Goal: Navigation & Orientation: Find specific page/section

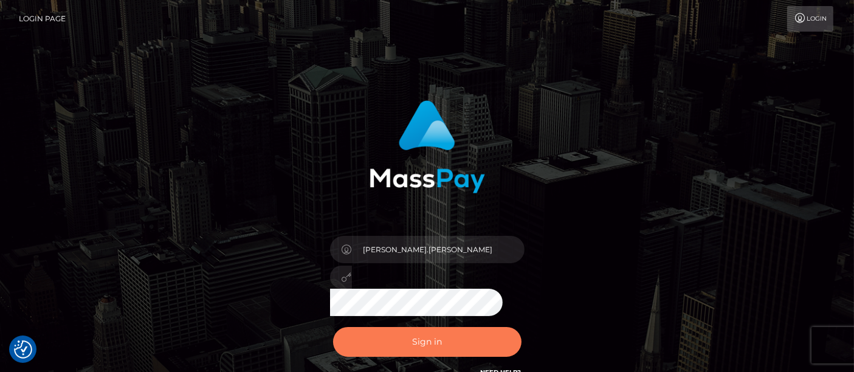
click at [427, 343] on button "Sign in" at bounding box center [427, 342] width 188 height 30
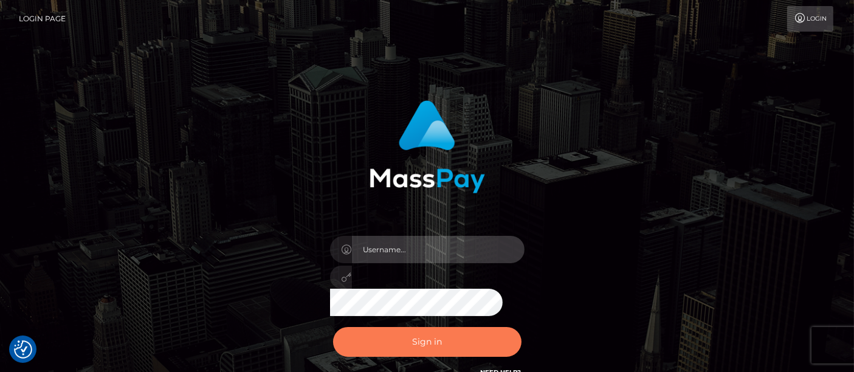
type input "matthew.wong"
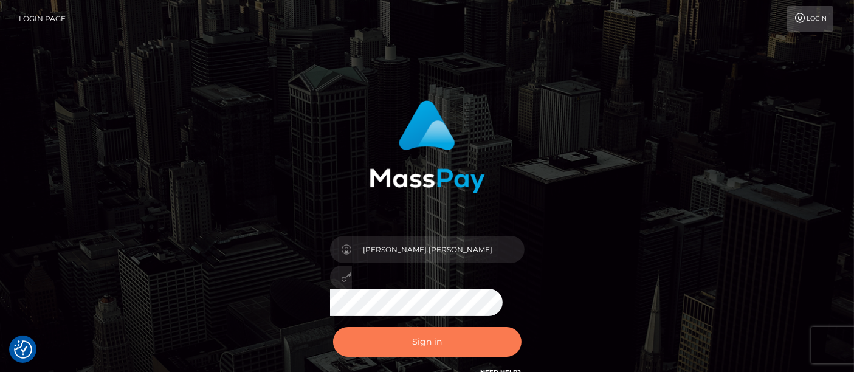
click at [406, 346] on button "Sign in" at bounding box center [427, 342] width 188 height 30
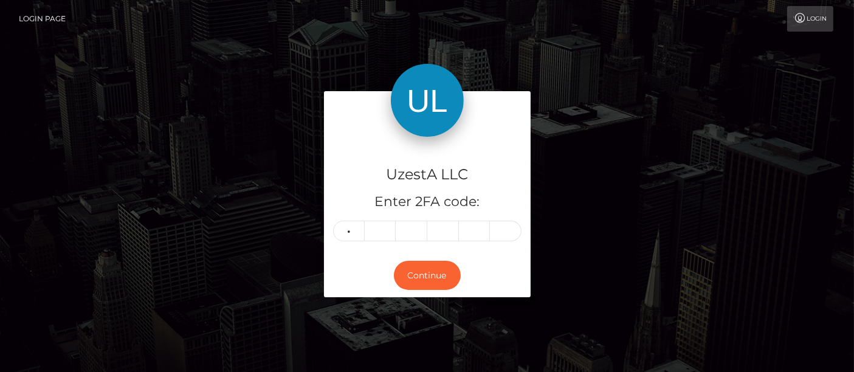
type input "5"
type input "8"
type input "5"
type input "6"
type input "5"
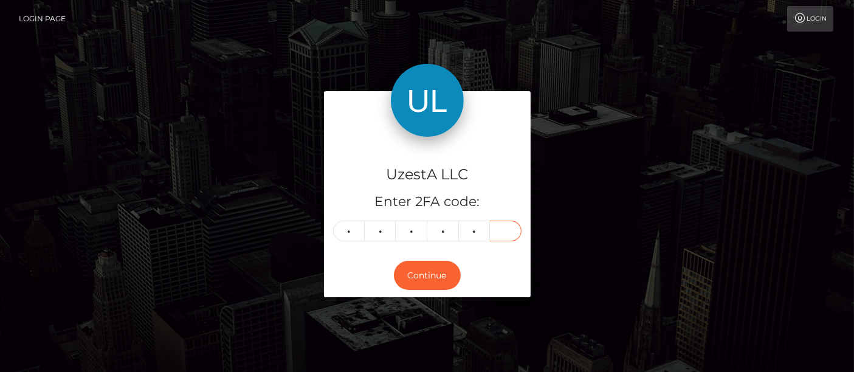
type input "0"
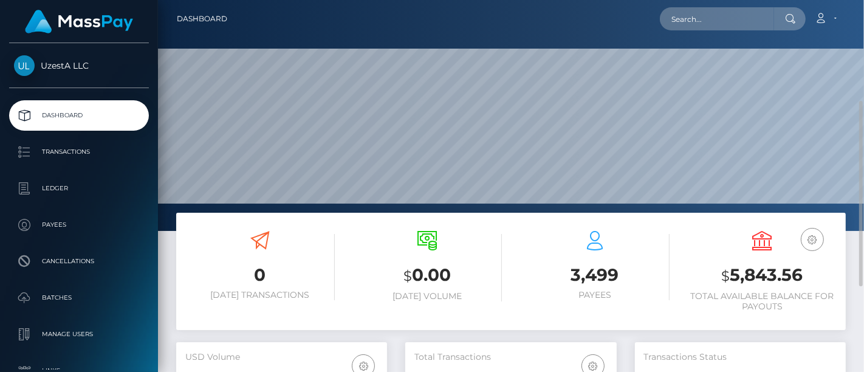
scroll to position [375, 0]
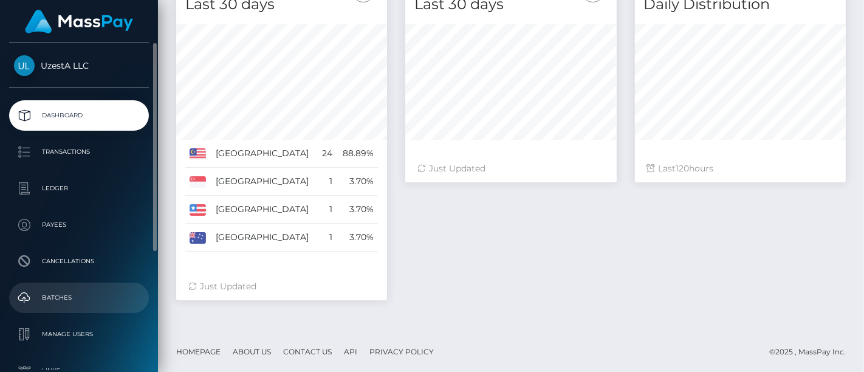
click at [50, 296] on p "Batches" at bounding box center [79, 298] width 130 height 18
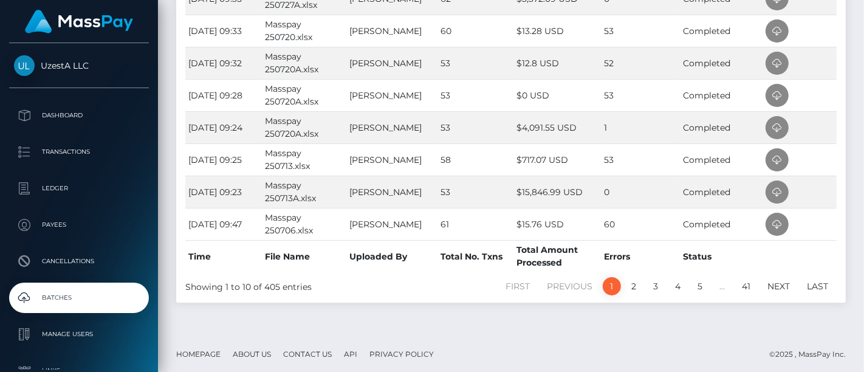
scroll to position [115, 0]
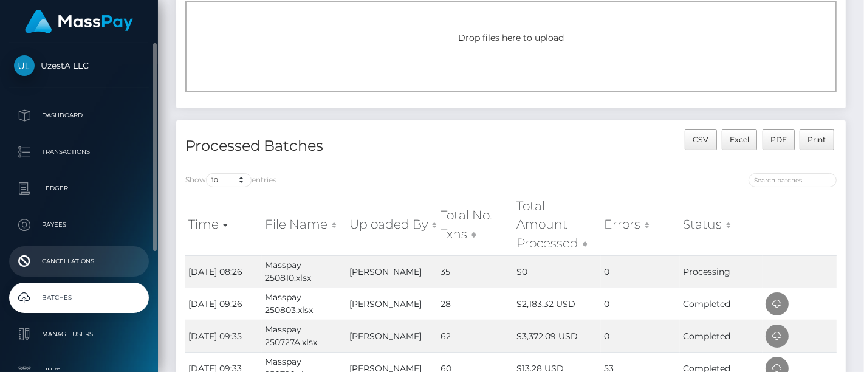
click at [62, 263] on p "Cancellations" at bounding box center [79, 261] width 130 height 18
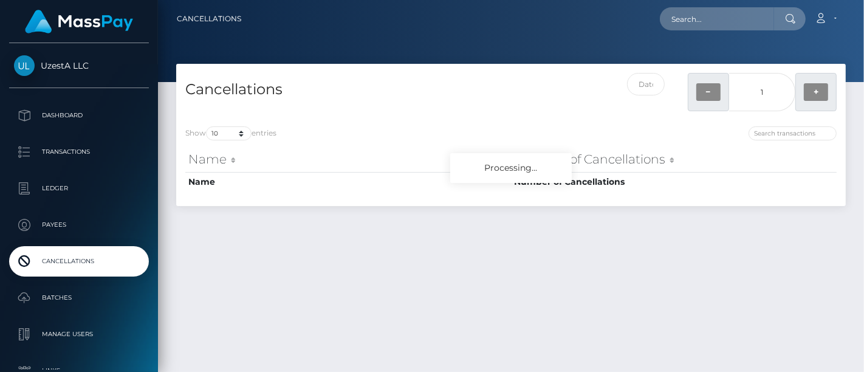
click at [50, 299] on p "Batches" at bounding box center [79, 298] width 130 height 18
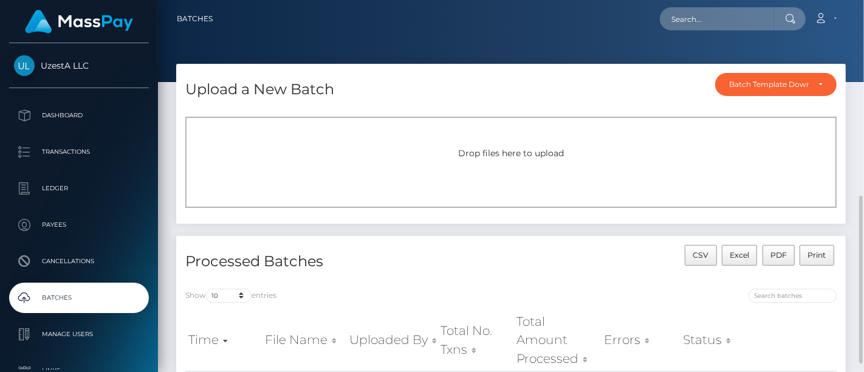
scroll to position [135, 0]
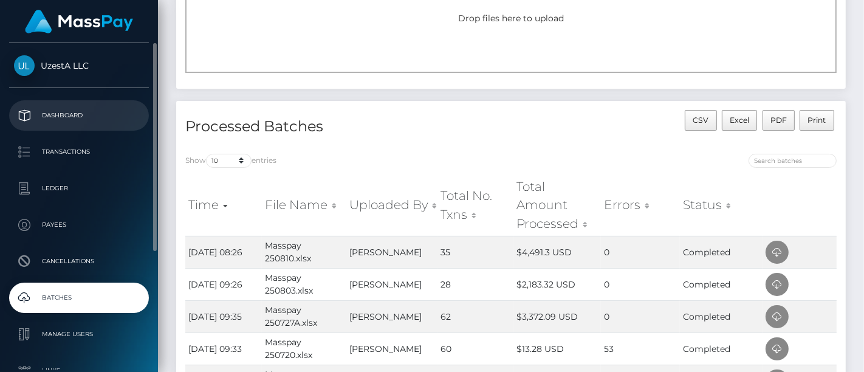
click at [57, 117] on p "Dashboard" at bounding box center [79, 115] width 130 height 18
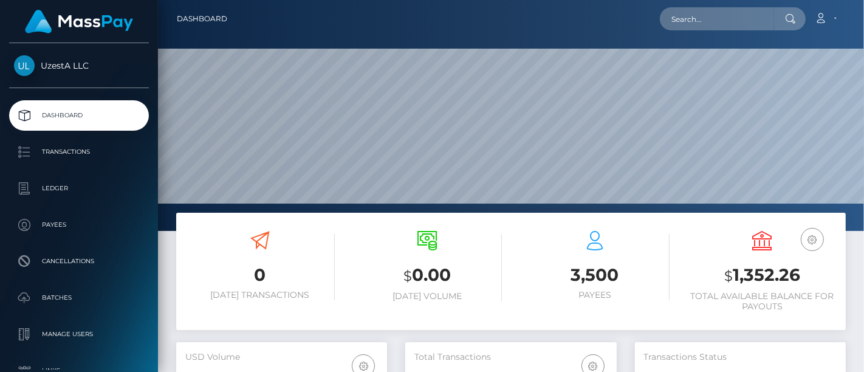
scroll to position [215, 211]
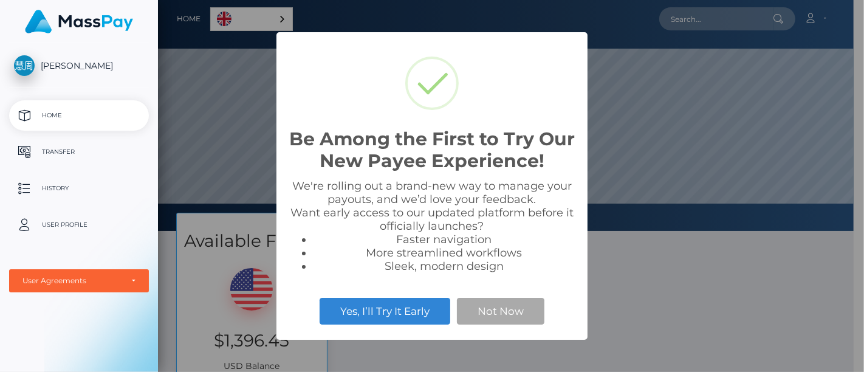
scroll to position [231, 696]
click at [693, 295] on div "Be Among the First to Try Our New Payee Experience! × We're rolling out a brand…" at bounding box center [432, 186] width 864 height 372
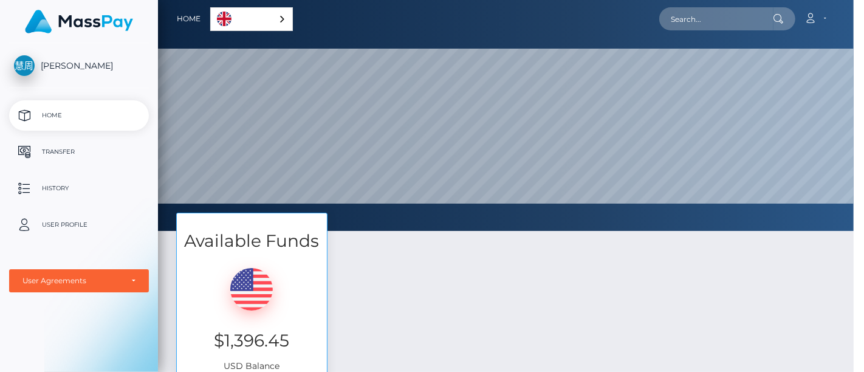
scroll to position [231, 706]
